Goal: Obtain resource: Obtain resource

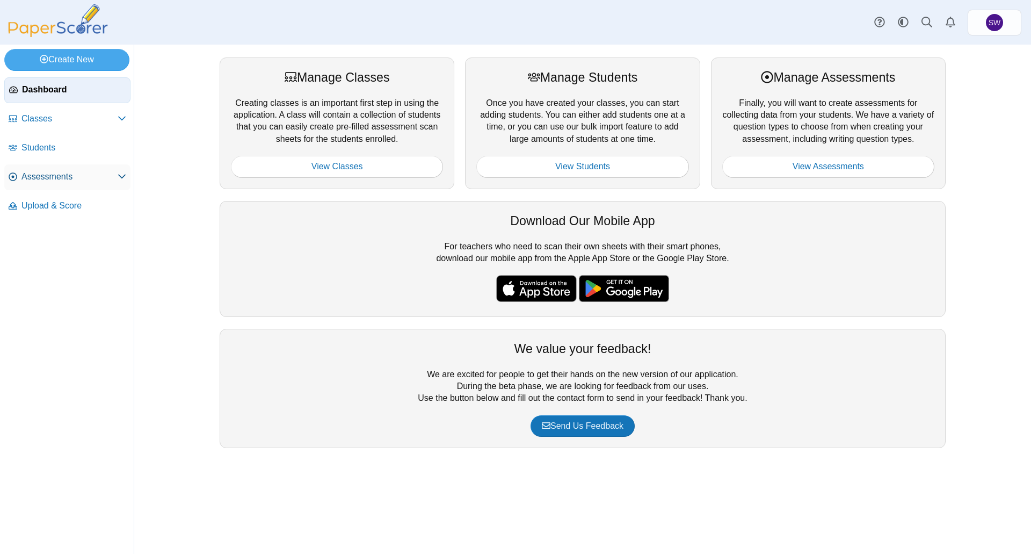
click at [111, 174] on span "Assessments" at bounding box center [69, 177] width 96 height 12
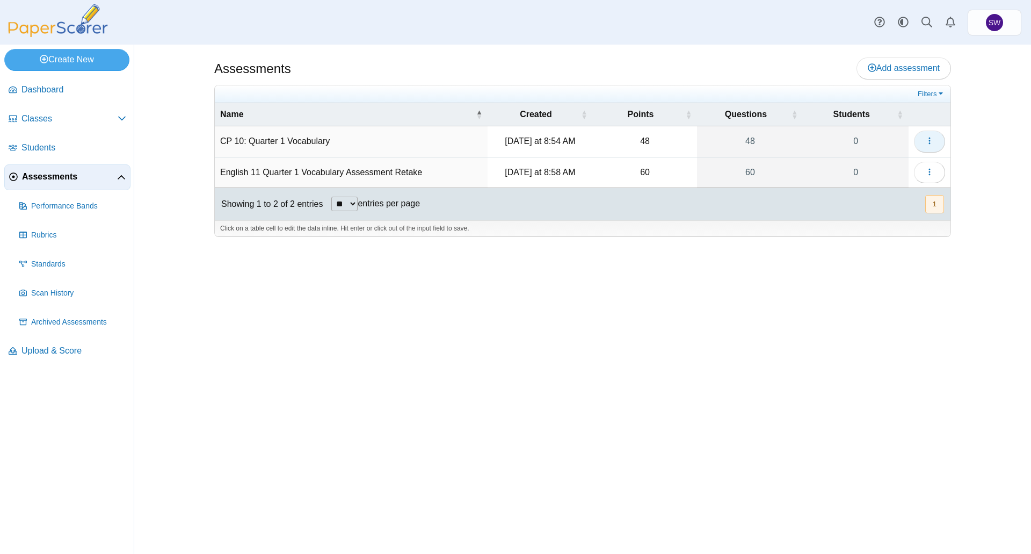
click at [936, 143] on button "button" at bounding box center [929, 141] width 31 height 21
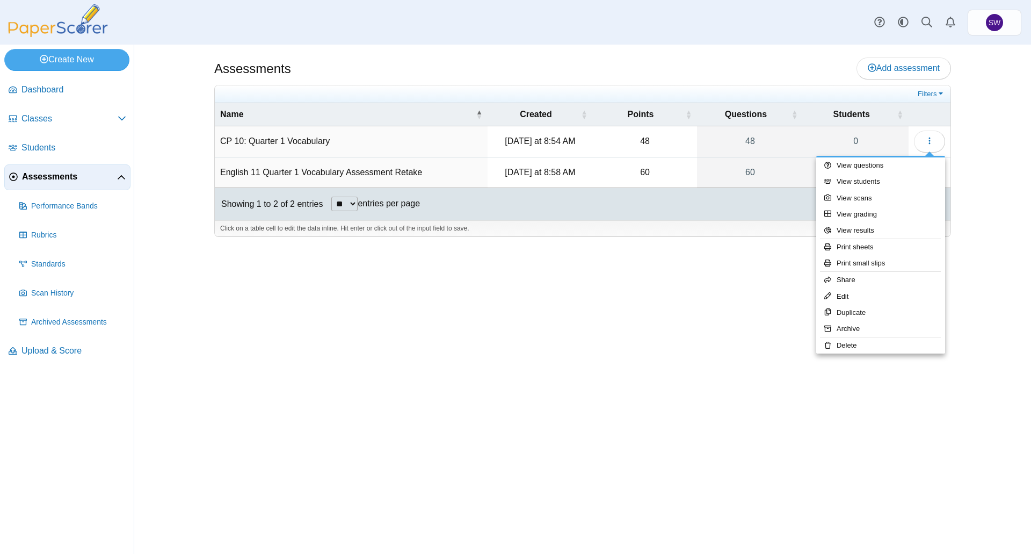
drag, startPoint x: 327, startPoint y: 389, endPoint x: 268, endPoint y: 271, distance: 131.9
click at [325, 388] on div "Assessments Add assessment 48 0" at bounding box center [583, 299] width 806 height 509
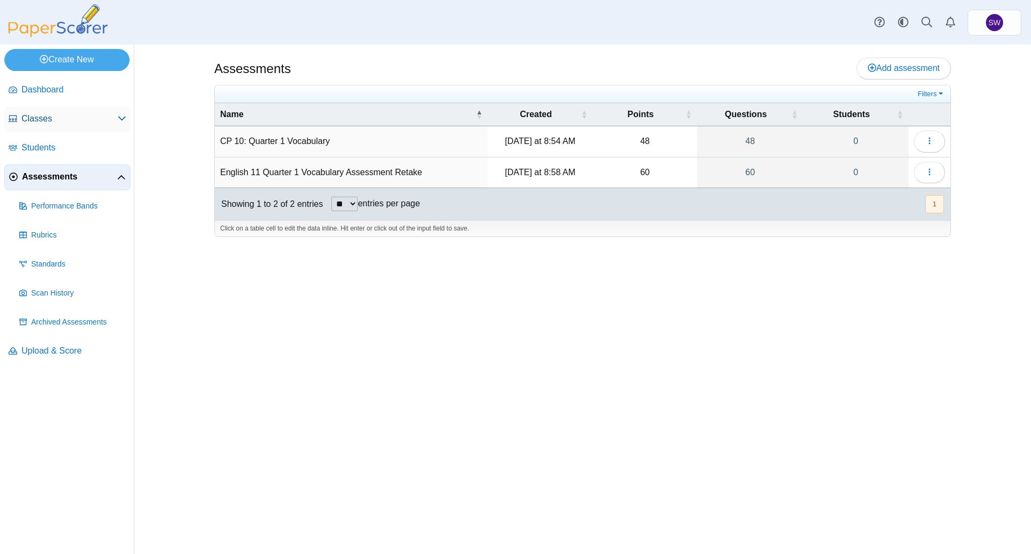
click at [122, 115] on icon at bounding box center [122, 118] width 9 height 9
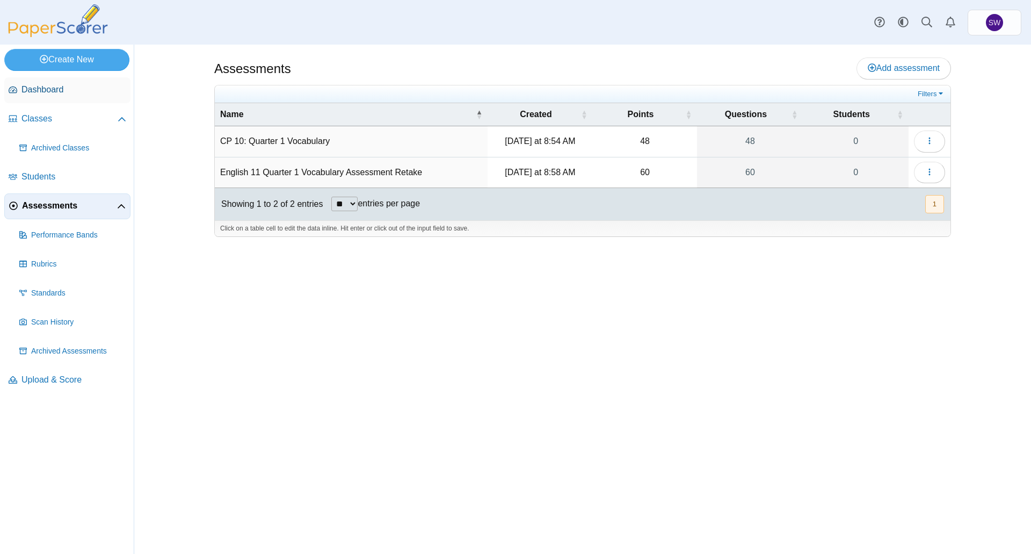
click at [37, 89] on span "Dashboard" at bounding box center [73, 90] width 105 height 12
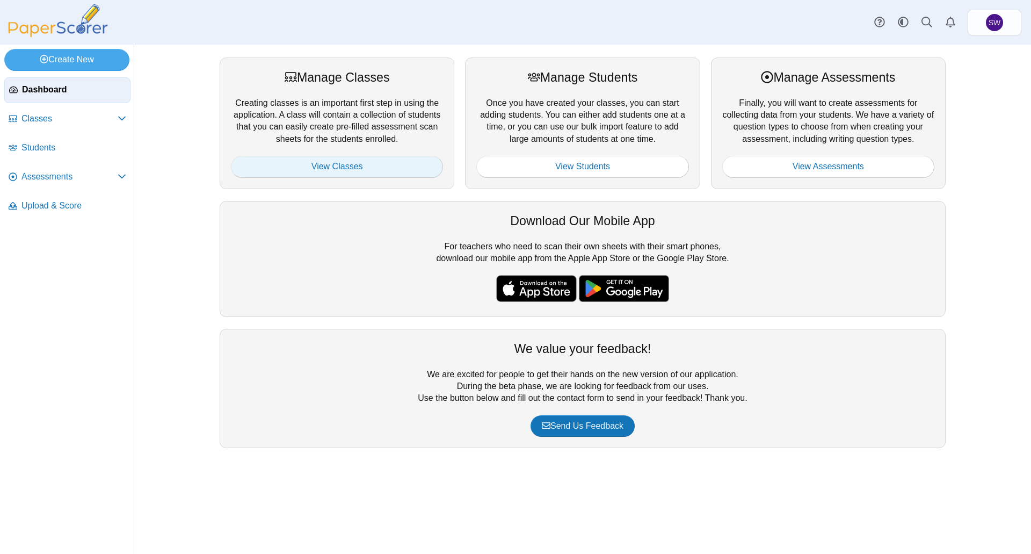
click at [365, 163] on link "View Classes" at bounding box center [337, 166] width 212 height 21
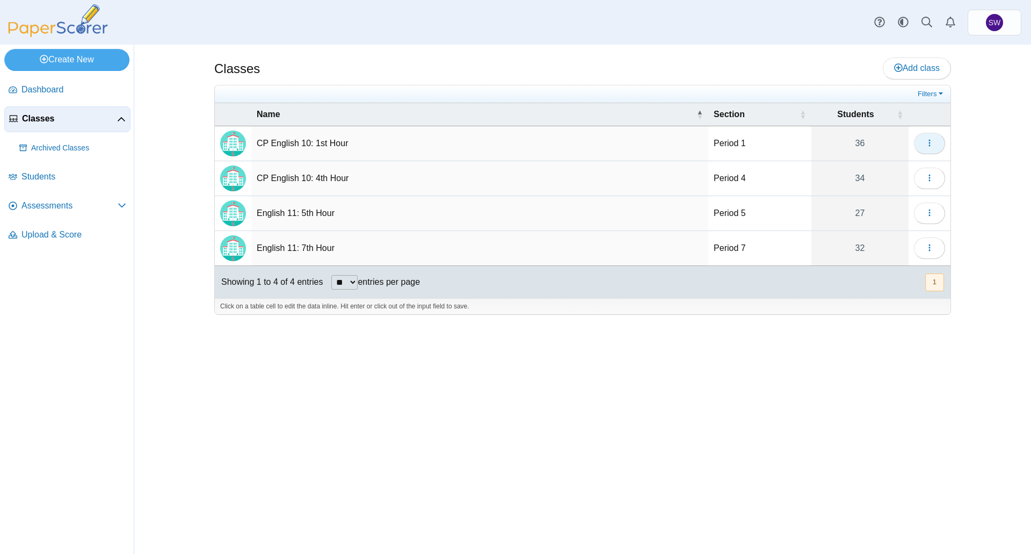
click at [920, 139] on button "button" at bounding box center [929, 143] width 31 height 21
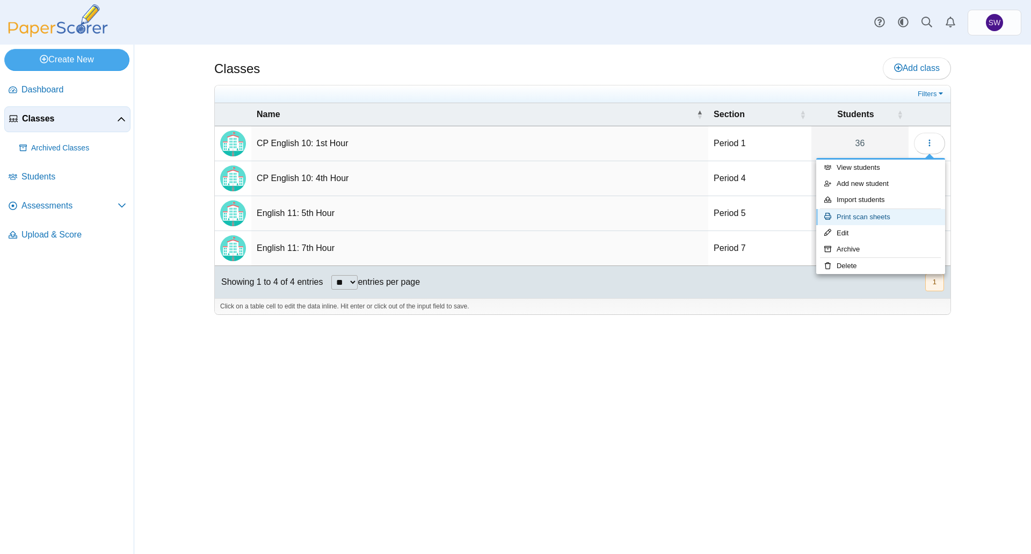
click at [896, 215] on link "Print scan sheets" at bounding box center [880, 217] width 129 height 16
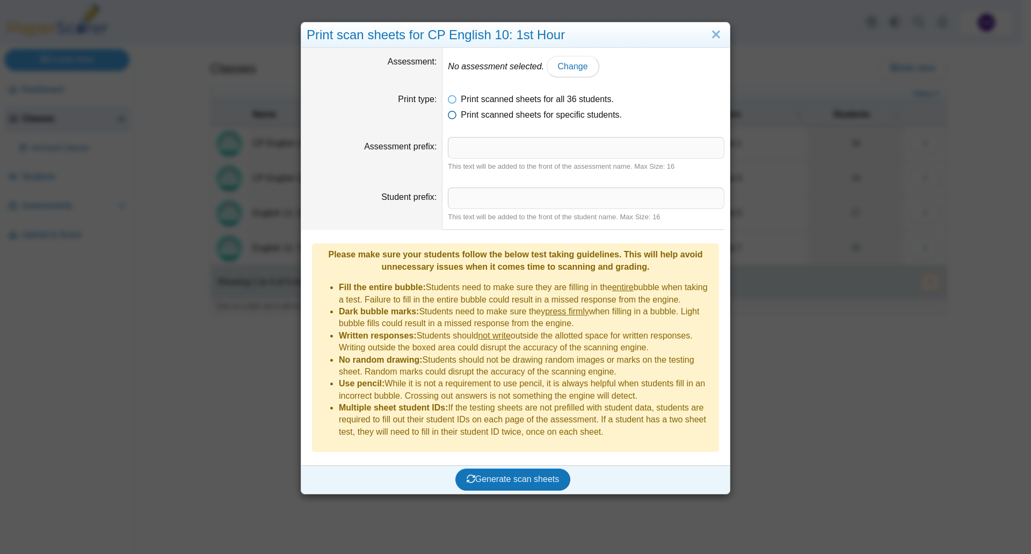
click at [451, 114] on icon at bounding box center [452, 113] width 9 height 8
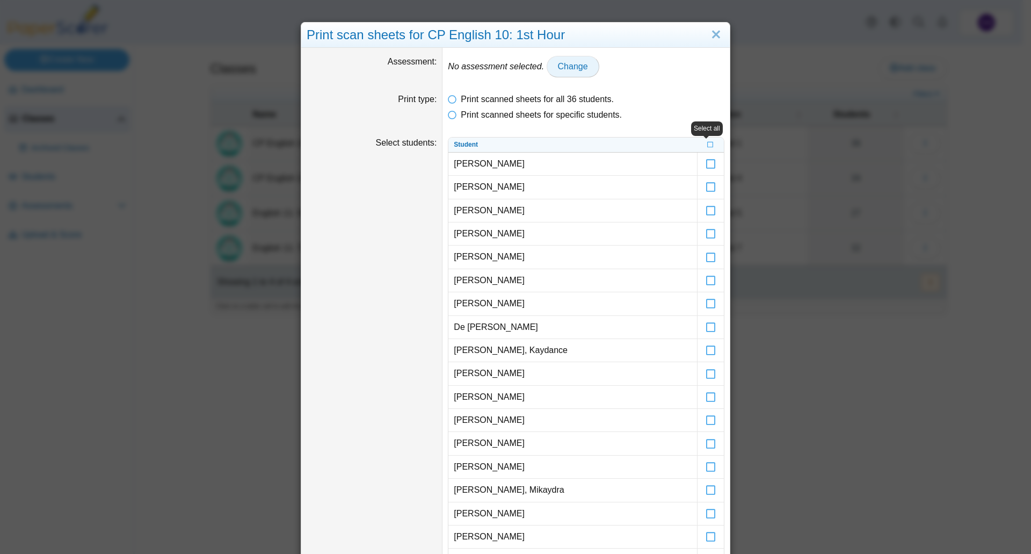
click at [558, 67] on span "Change" at bounding box center [573, 66] width 30 height 9
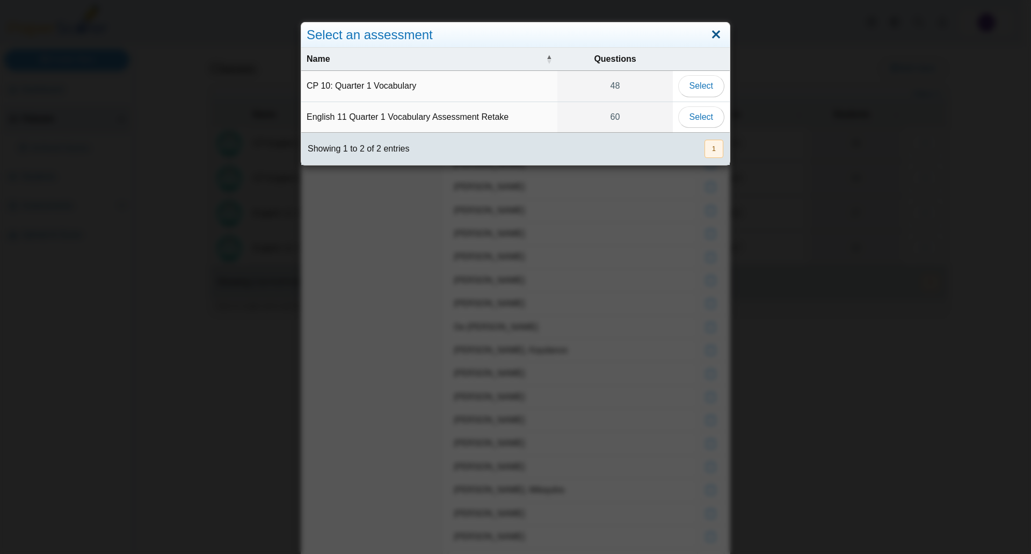
click at [709, 34] on link "Close" at bounding box center [716, 35] width 17 height 18
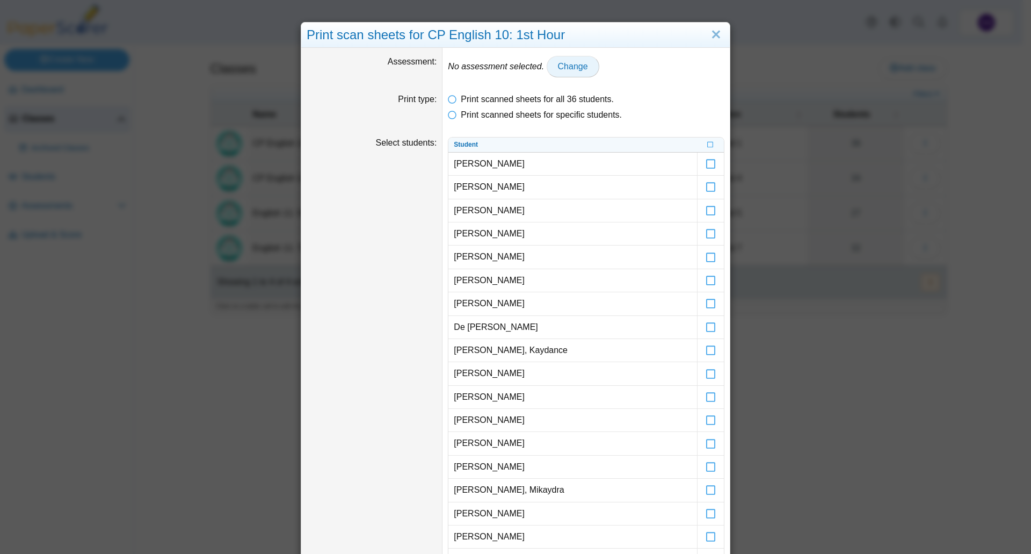
click at [558, 67] on span "Change" at bounding box center [573, 66] width 30 height 9
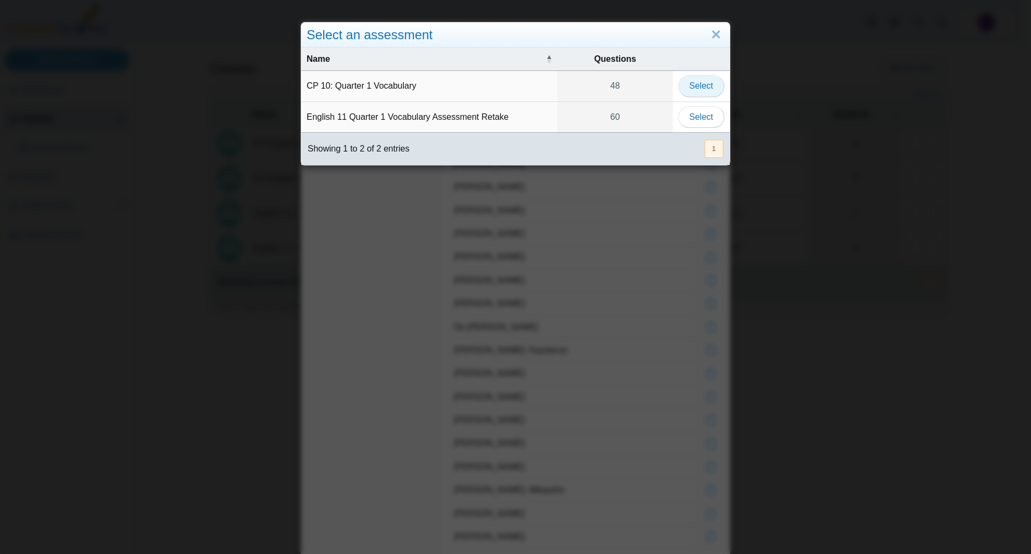
click at [704, 90] on span "Select" at bounding box center [702, 85] width 24 height 9
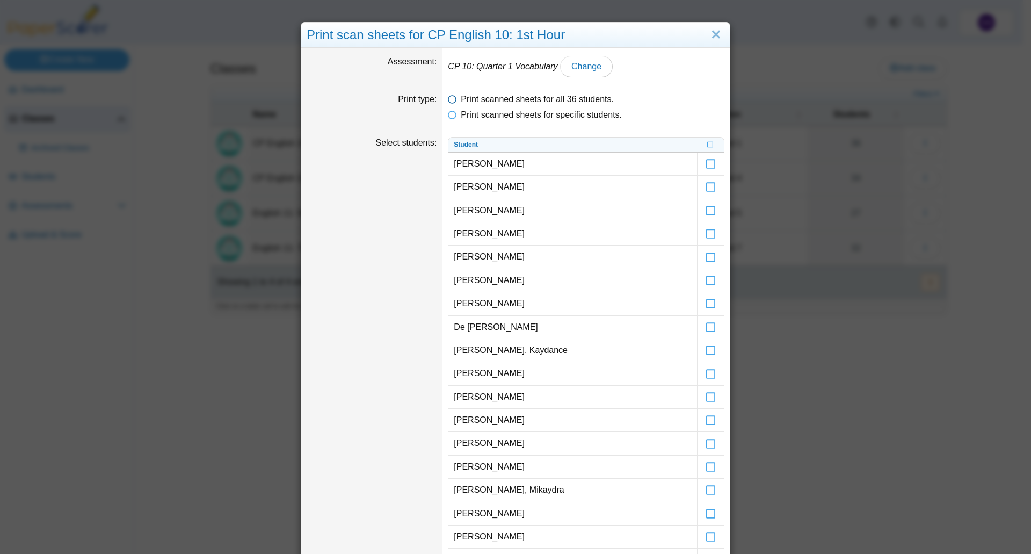
click at [448, 98] on icon at bounding box center [452, 97] width 9 height 8
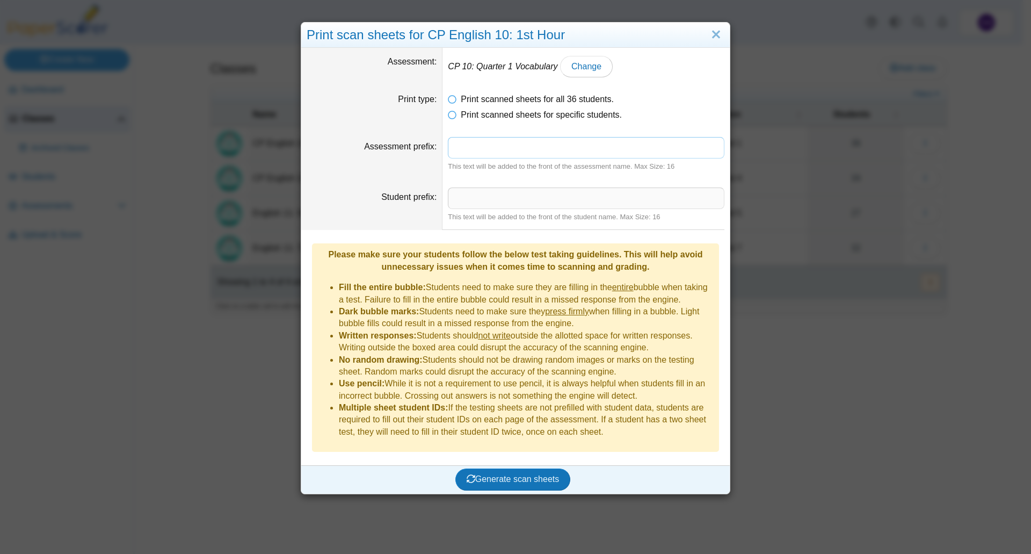
drag, startPoint x: 476, startPoint y: 148, endPoint x: 480, endPoint y: 157, distance: 9.4
click at [476, 148] on input "Assessment prefix" at bounding box center [586, 147] width 277 height 21
type input "**********"
click at [495, 474] on span "Generate scan sheets" at bounding box center [513, 478] width 93 height 9
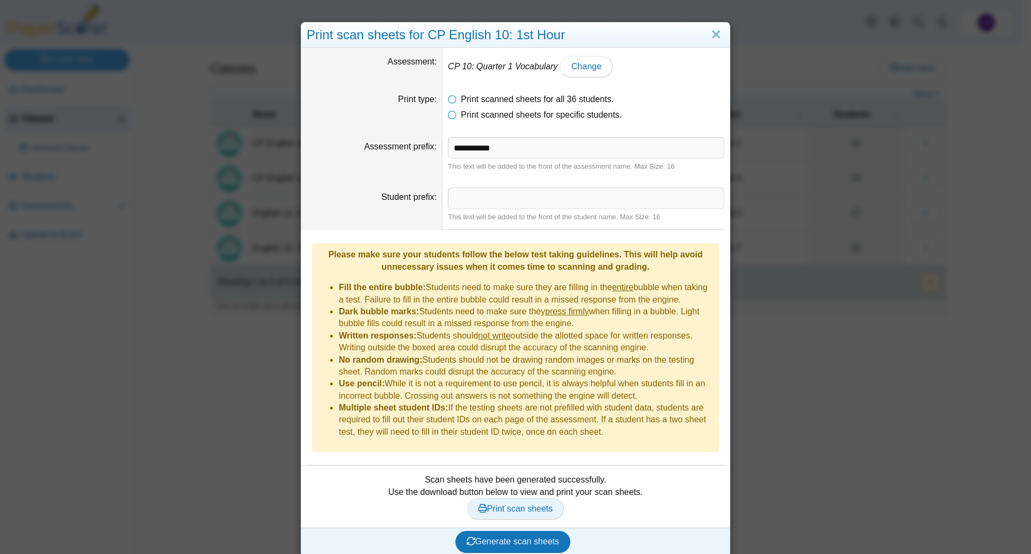
click at [512, 504] on span "Print scan sheets" at bounding box center [516, 508] width 75 height 9
click at [714, 34] on link "Close" at bounding box center [716, 35] width 17 height 18
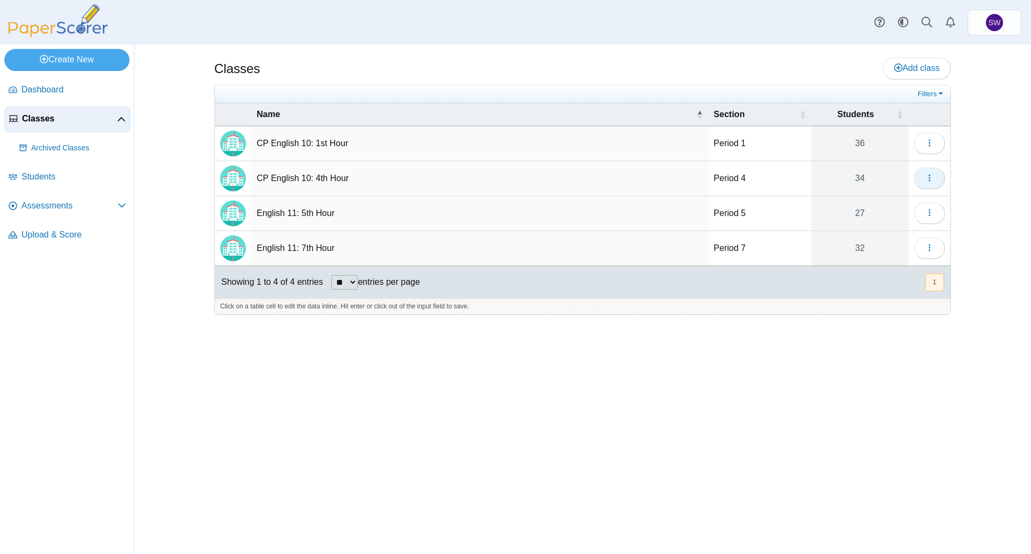
click at [932, 169] on button "button" at bounding box center [929, 178] width 31 height 21
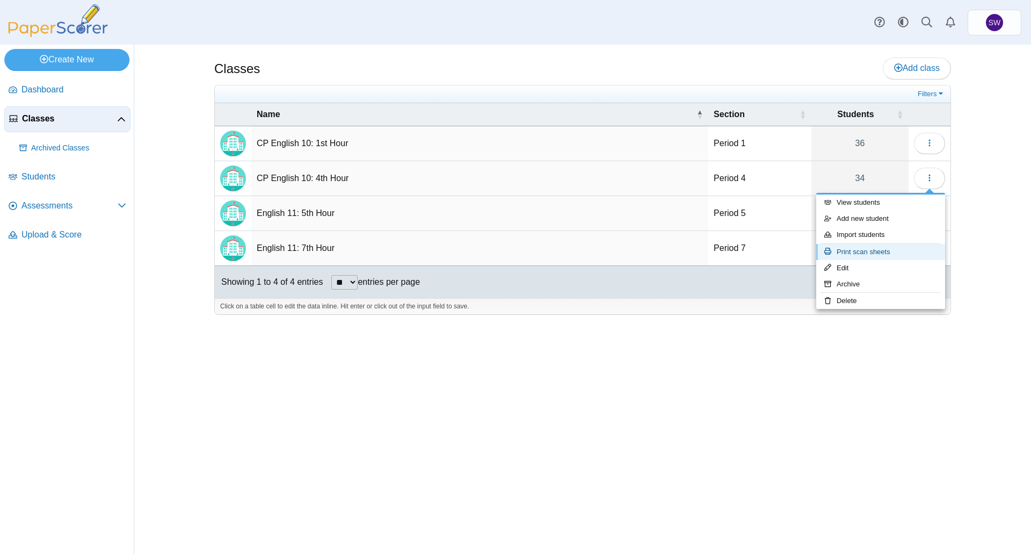
click at [885, 251] on link "Print scan sheets" at bounding box center [880, 252] width 129 height 16
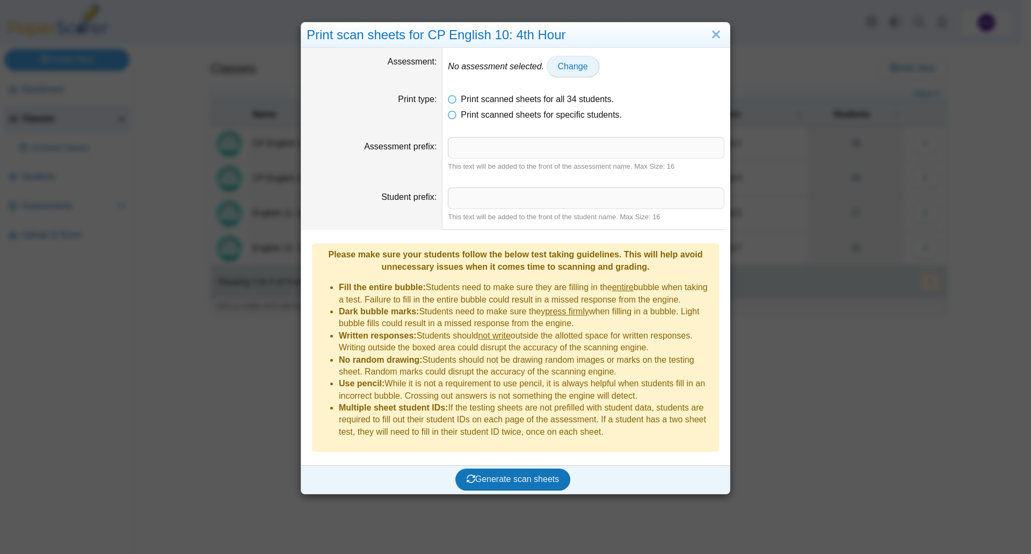
click at [562, 66] on span "Change" at bounding box center [573, 66] width 30 height 9
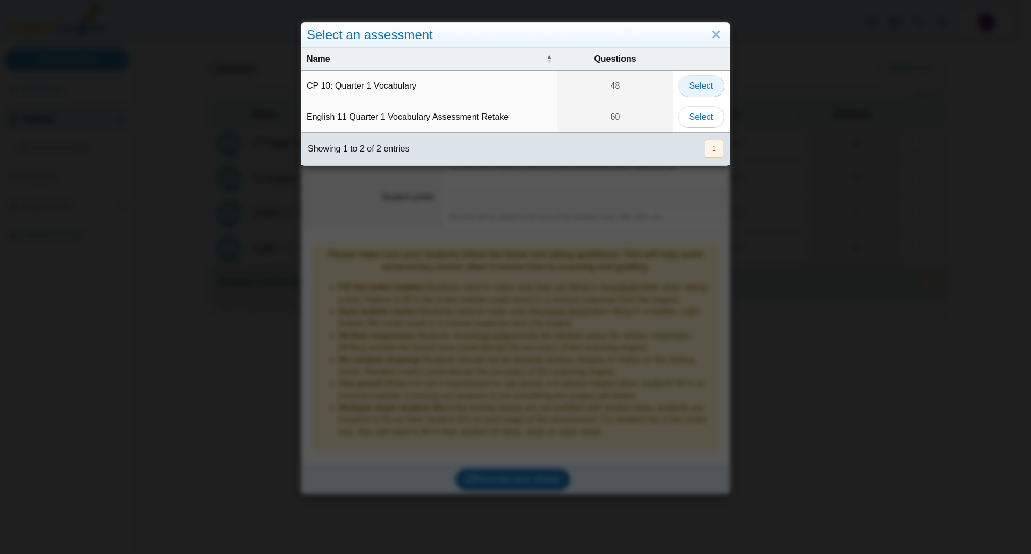
click at [690, 82] on span "Select" at bounding box center [702, 85] width 24 height 9
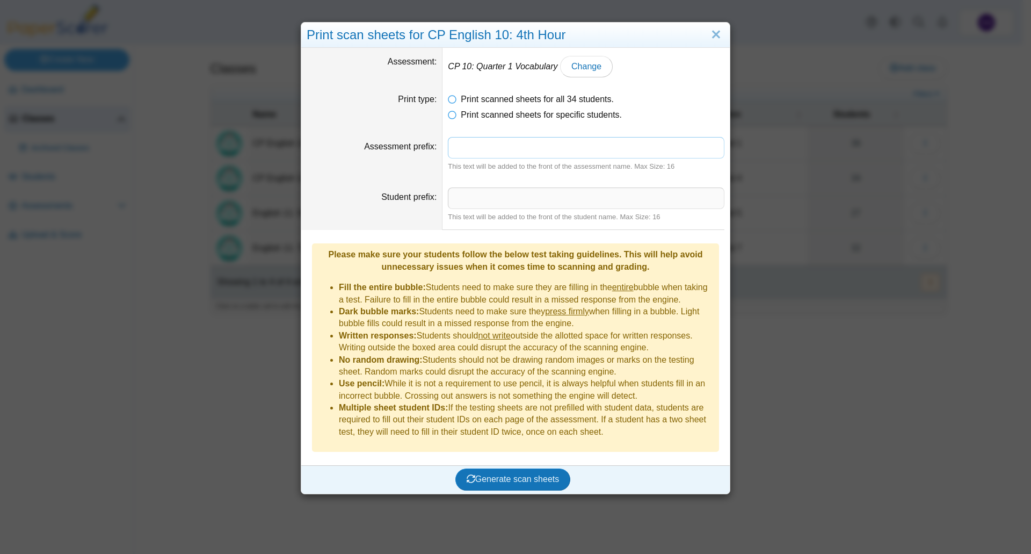
click at [494, 146] on input "Assessment prefix" at bounding box center [586, 147] width 277 height 21
type input "**********"
click at [520, 468] on button "Generate scan sheets" at bounding box center [512, 478] width 115 height 21
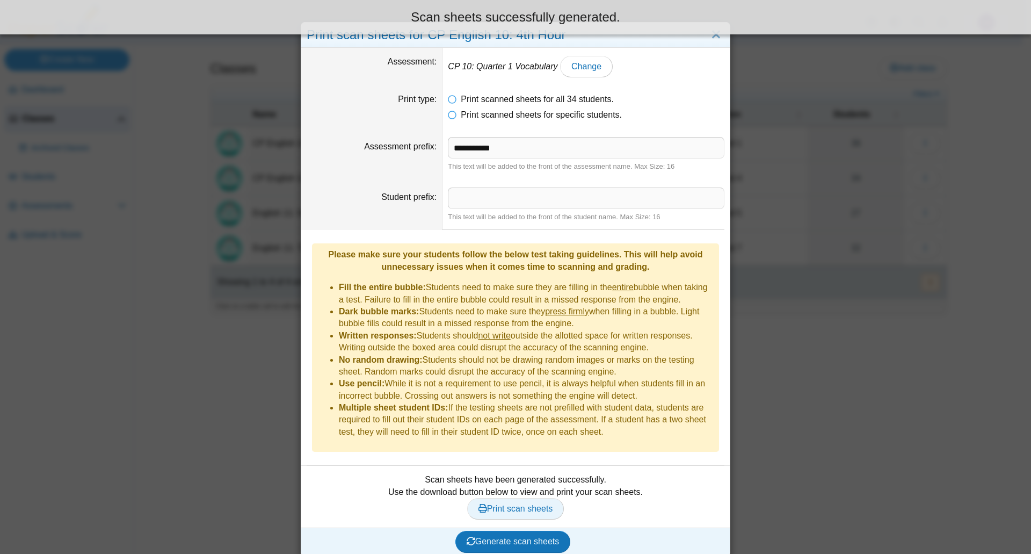
click at [544, 504] on span "Print scan sheets" at bounding box center [516, 508] width 75 height 9
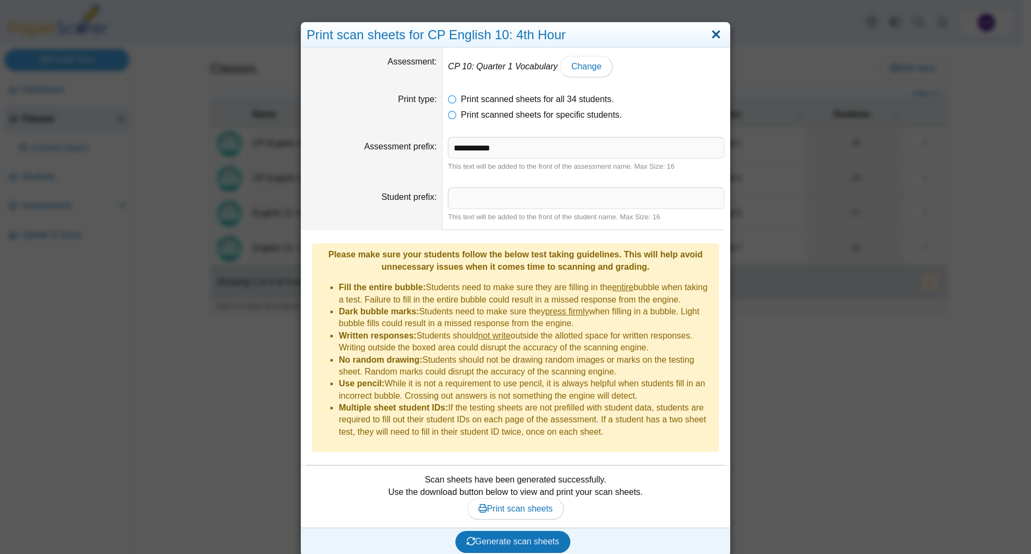
click at [709, 34] on link "Close" at bounding box center [716, 35] width 17 height 18
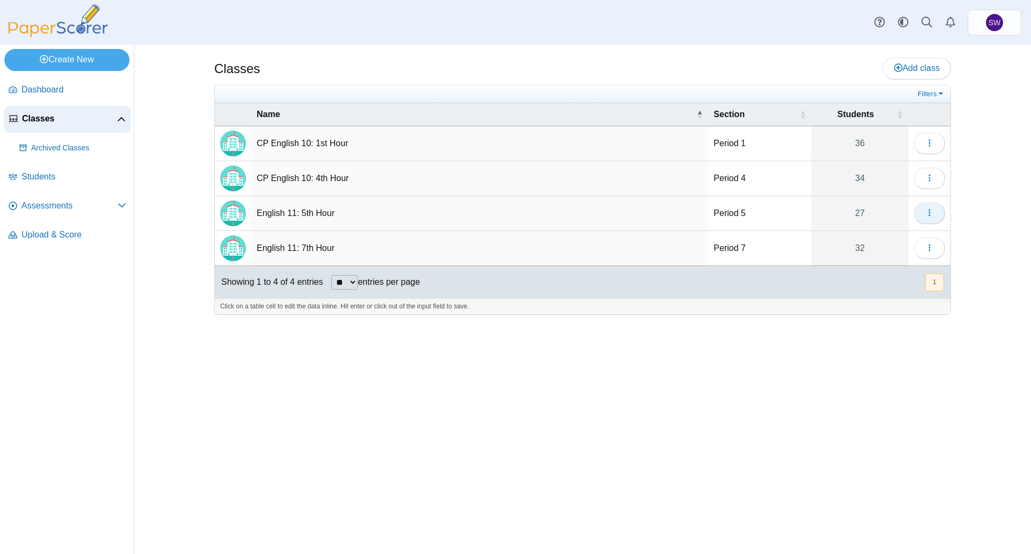
click at [926, 212] on icon "button" at bounding box center [929, 212] width 9 height 9
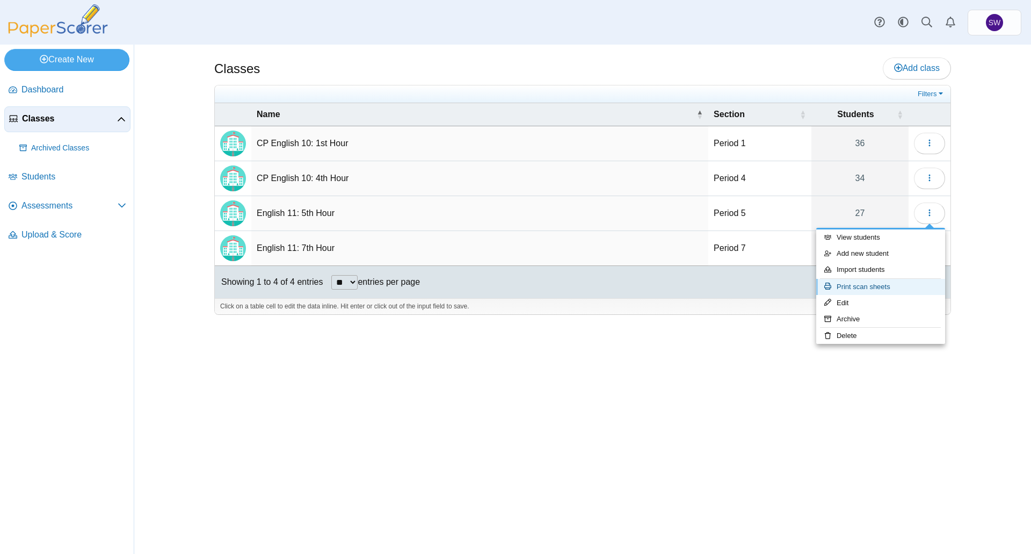
click at [899, 290] on link "Print scan sheets" at bounding box center [880, 287] width 129 height 16
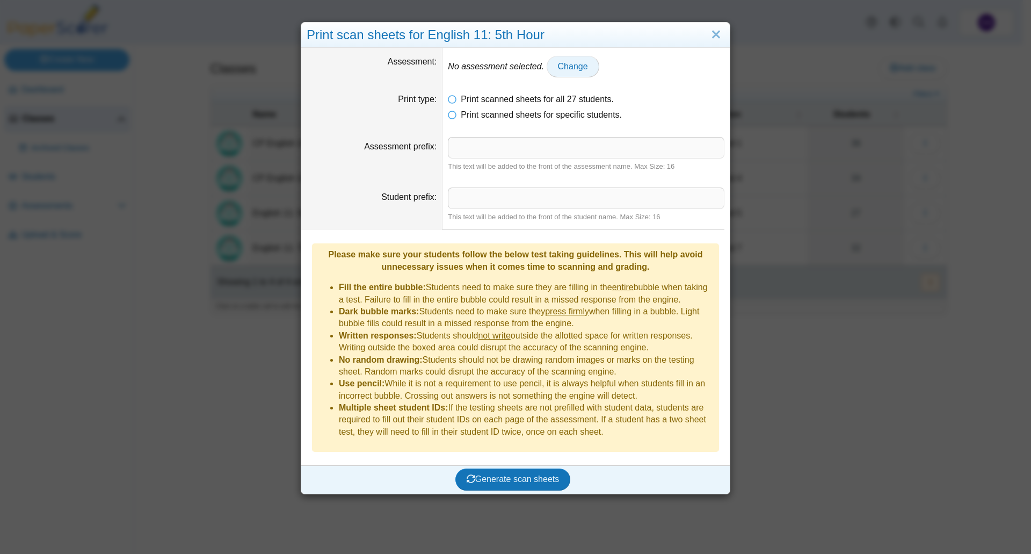
click at [567, 67] on span "Change" at bounding box center [573, 66] width 30 height 9
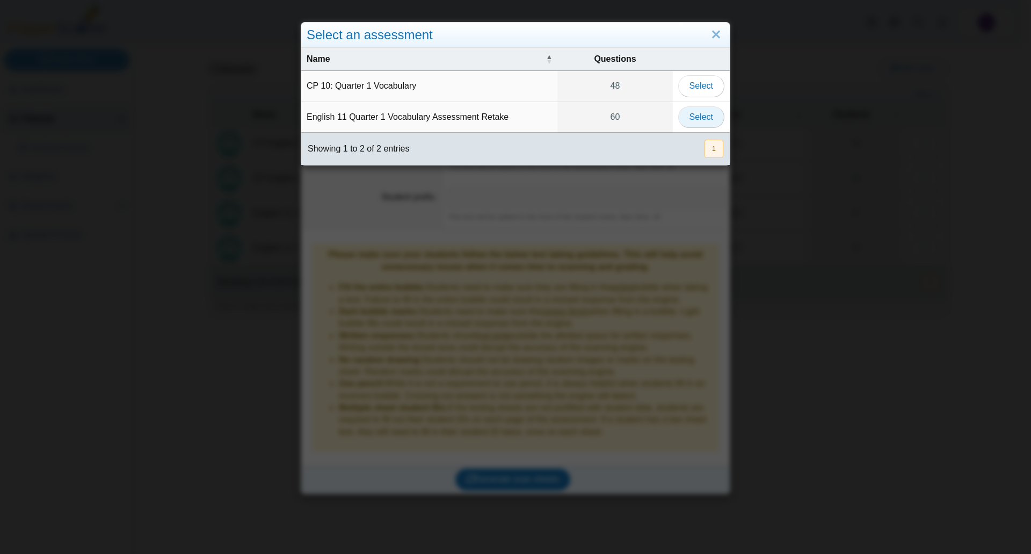
click at [702, 119] on span "Select" at bounding box center [702, 116] width 24 height 9
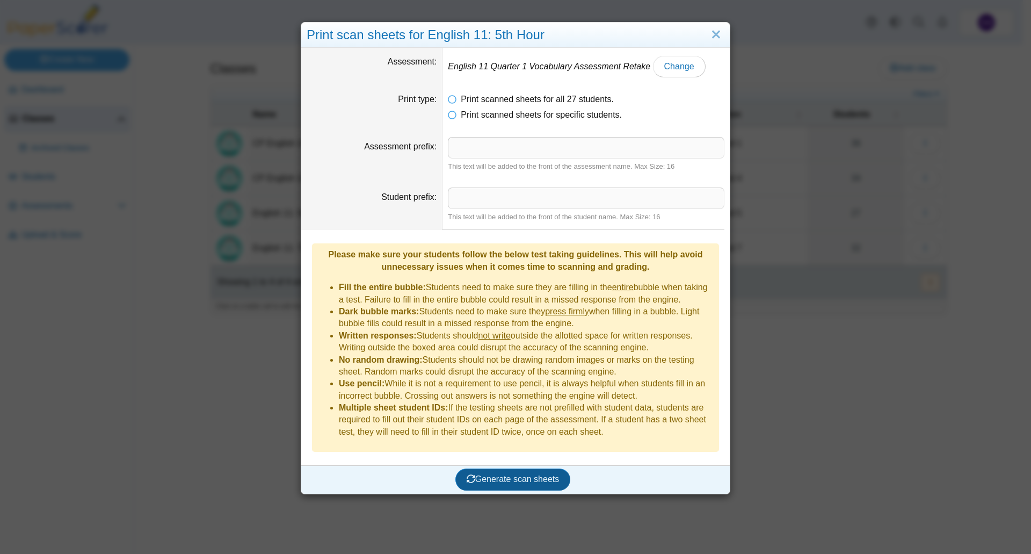
click at [516, 474] on span "Generate scan sheets" at bounding box center [513, 478] width 93 height 9
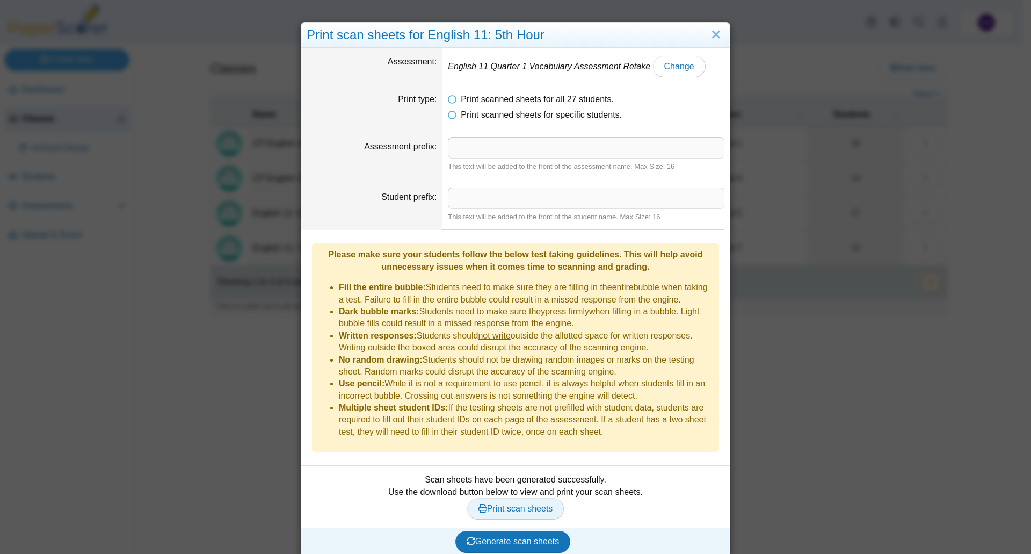
click at [530, 504] on span "Print scan sheets" at bounding box center [516, 508] width 75 height 9
click at [505, 504] on span "Print scan sheets" at bounding box center [516, 508] width 75 height 9
click at [712, 32] on link "Close" at bounding box center [716, 35] width 17 height 18
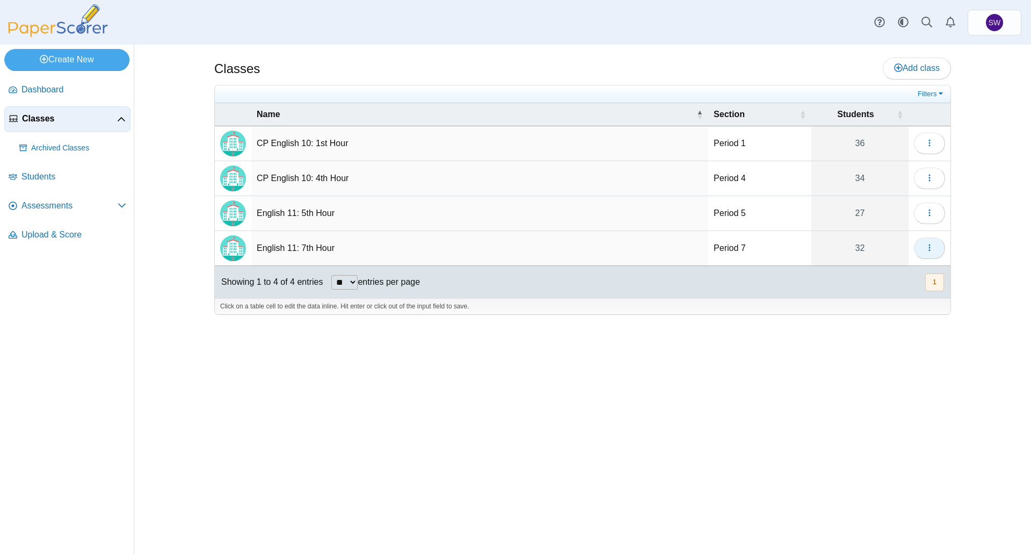
click at [923, 251] on button "button" at bounding box center [929, 247] width 31 height 21
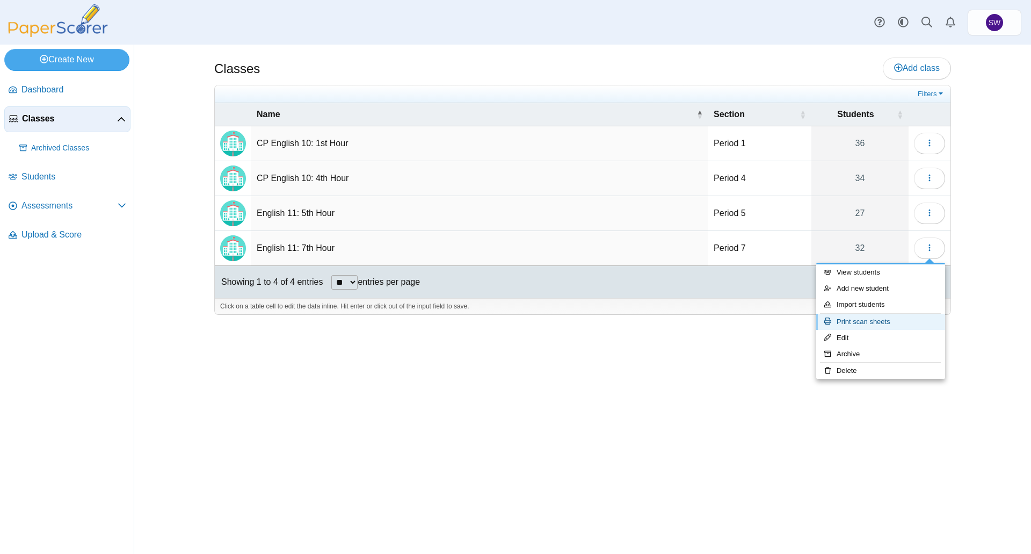
click at [896, 324] on link "Print scan sheets" at bounding box center [880, 322] width 129 height 16
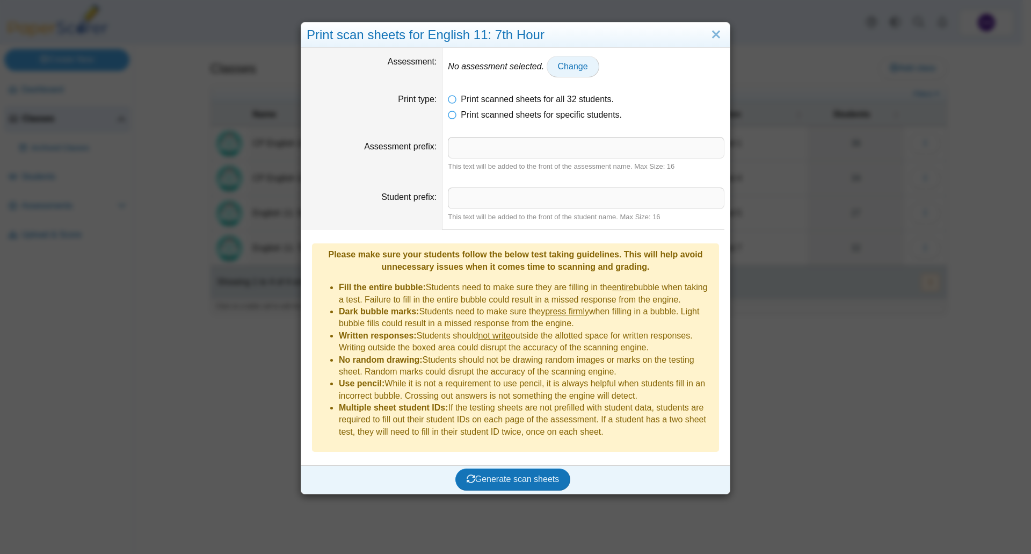
click at [558, 66] on span "Change" at bounding box center [573, 66] width 30 height 9
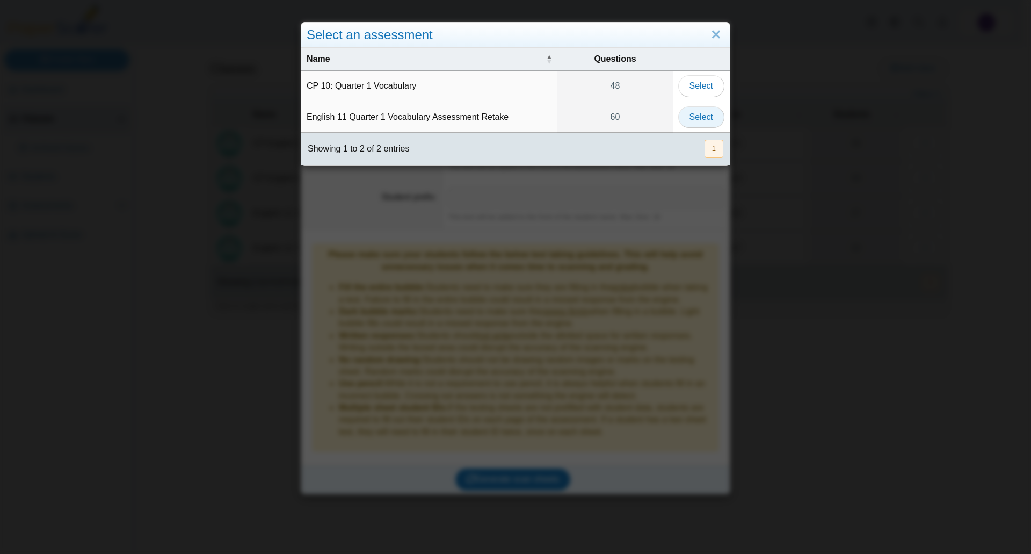
click at [704, 116] on span "Select" at bounding box center [702, 116] width 24 height 9
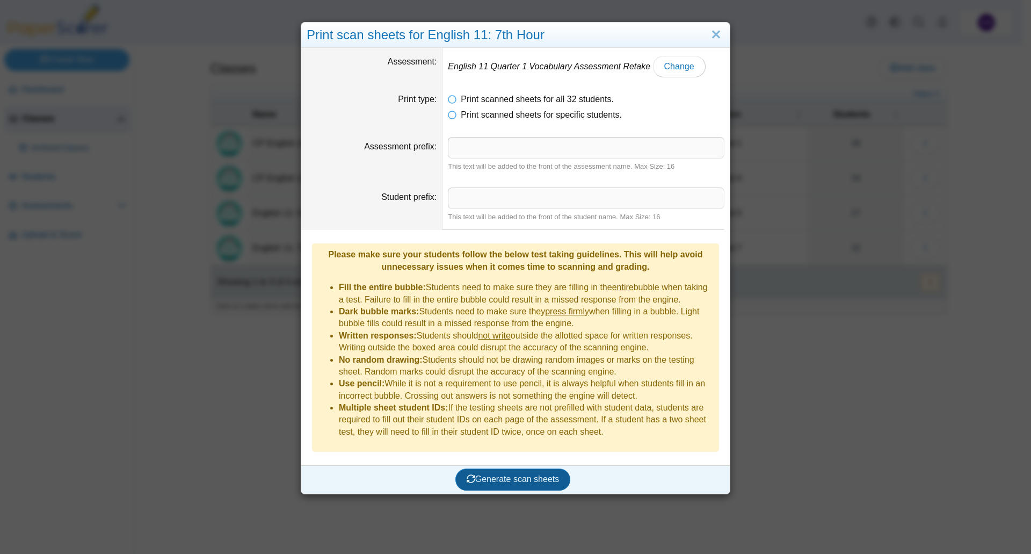
click at [519, 474] on span "Generate scan sheets" at bounding box center [513, 478] width 93 height 9
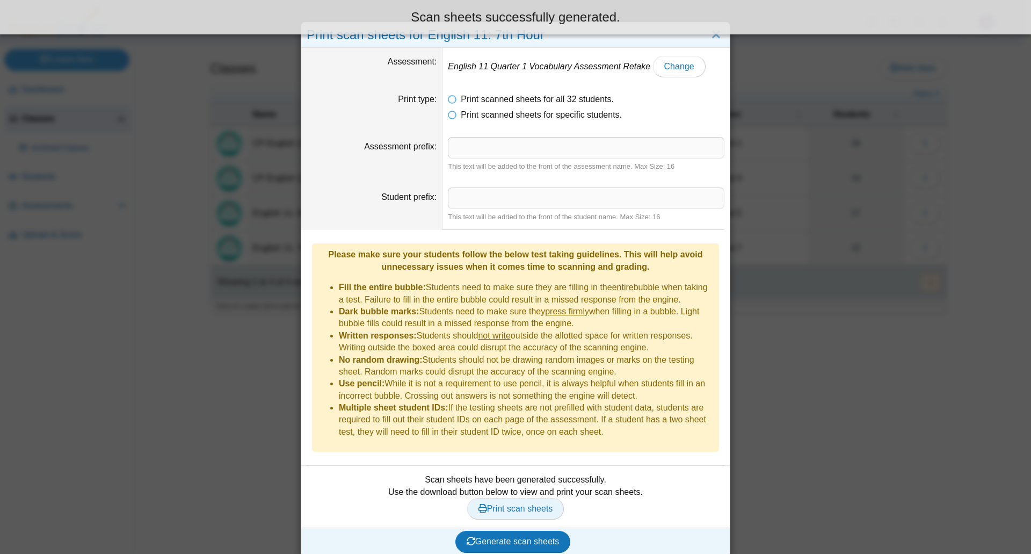
click at [506, 504] on span "Print scan sheets" at bounding box center [516, 508] width 75 height 9
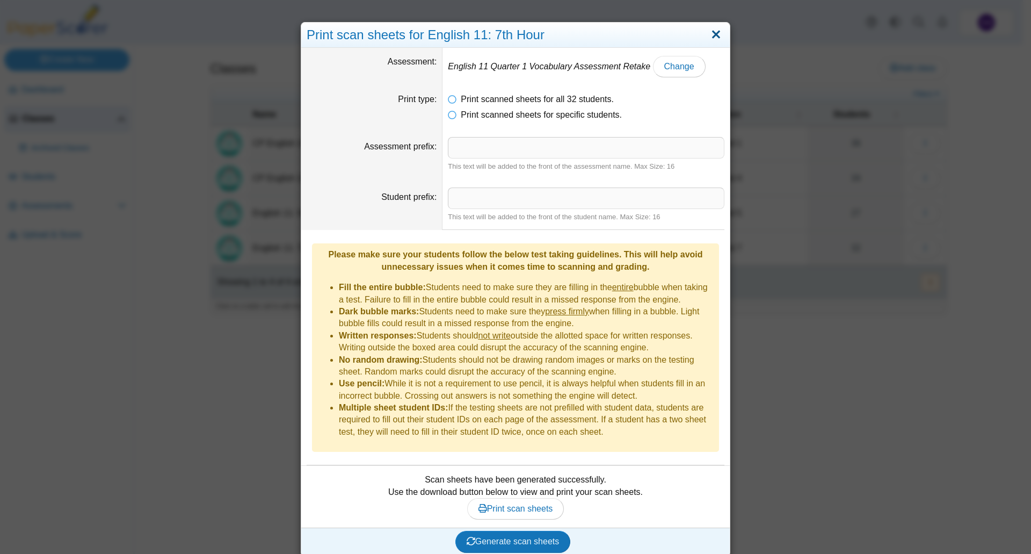
click at [718, 33] on link "Close" at bounding box center [716, 35] width 17 height 18
